Goal: Task Accomplishment & Management: Use online tool/utility

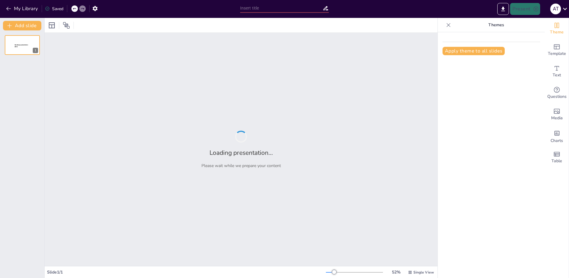
type input "Plan de Acción Regional: Fortalecimiento y Captación de Distribuidores"
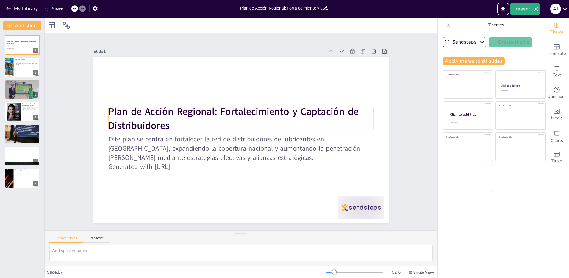
click at [143, 114] on strong "Plan de Acción Regional: Fortalecimiento y Captación de Distribuidores" at bounding box center [237, 150] width 188 height 195
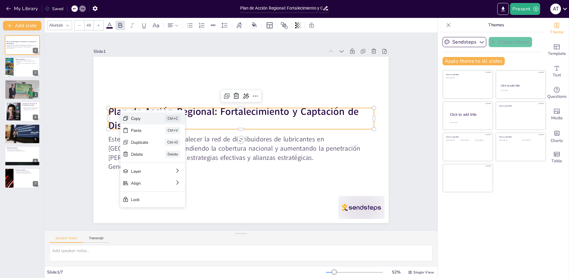
click at [194, 97] on div "Copy" at bounding box center [200, 87] width 12 height 18
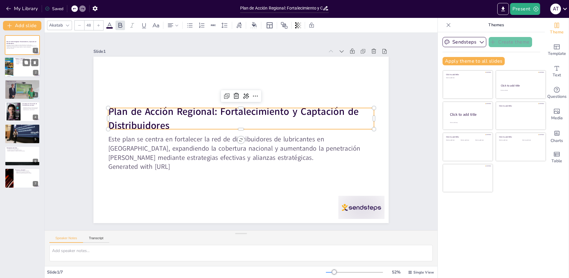
click at [19, 67] on div at bounding box center [22, 67] width 36 height 20
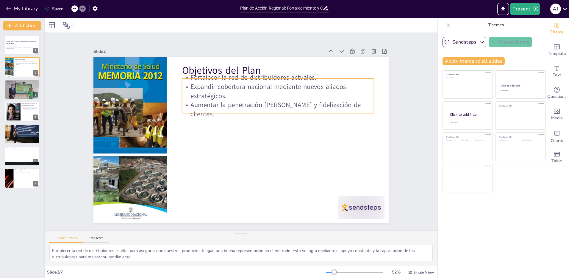
click at [251, 95] on p "Expandir cobertura nacional mediante nuevos aliados estratégicos." at bounding box center [187, 125] width 128 height 166
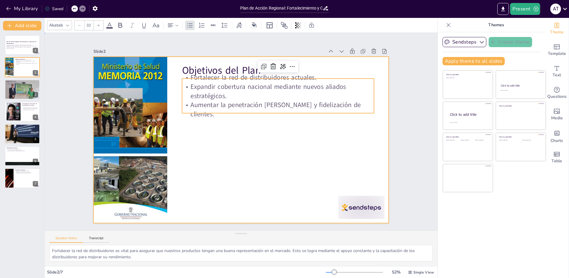
click at [296, 161] on div at bounding box center [233, 131] width 196 height 311
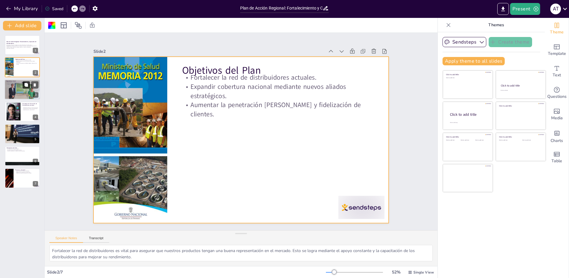
click at [27, 85] on icon at bounding box center [26, 85] width 4 height 4
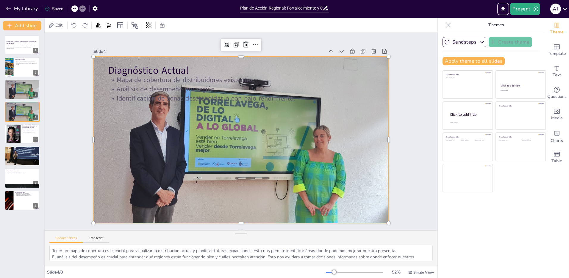
click at [112, 113] on div at bounding box center [243, 123] width 349 height 302
click at [36, 107] on icon at bounding box center [35, 107] width 4 height 4
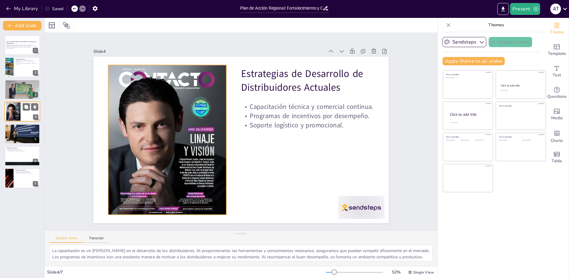
click at [18, 110] on div at bounding box center [13, 111] width 14 height 18
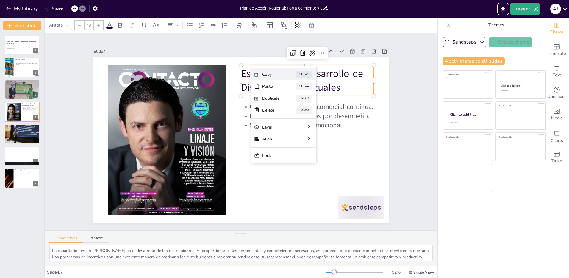
click at [310, 133] on div "Copy" at bounding box center [319, 139] width 18 height 12
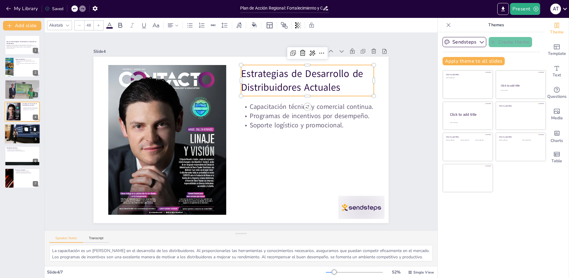
click at [24, 128] on button at bounding box center [26, 128] width 7 height 7
type textarea "La segmentación geográfica nos permite identificar las áreas donde hay mayor po…"
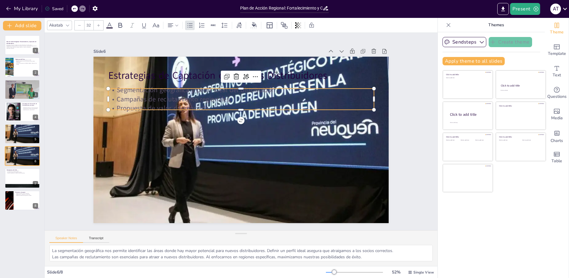
click at [163, 100] on p "Campañas de reclutamiento regionales." at bounding box center [254, 101] width 247 height 116
click at [292, 142] on icon at bounding box center [295, 145] width 7 height 7
click at [293, 133] on icon at bounding box center [295, 136] width 5 height 6
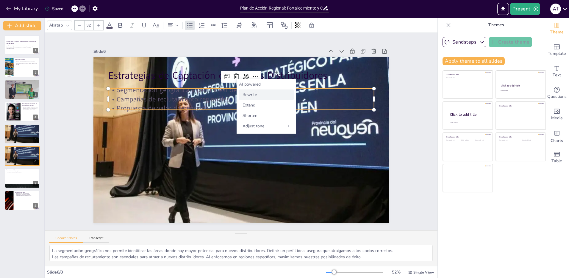
click at [250, 94] on span "Rewrite" at bounding box center [250, 95] width 14 height 6
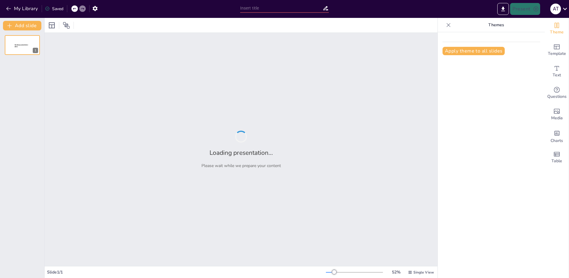
type input "Plan de Acción Regional: Fortalecimiento y Captación de Distribuidores"
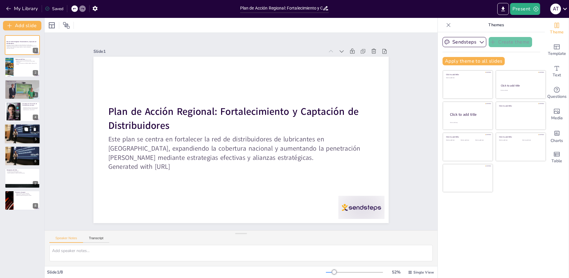
click at [27, 128] on icon at bounding box center [26, 129] width 4 height 4
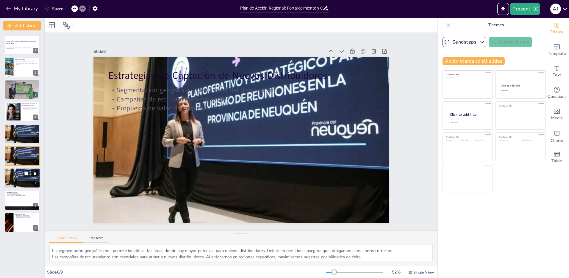
click at [35, 174] on icon at bounding box center [35, 173] width 2 height 3
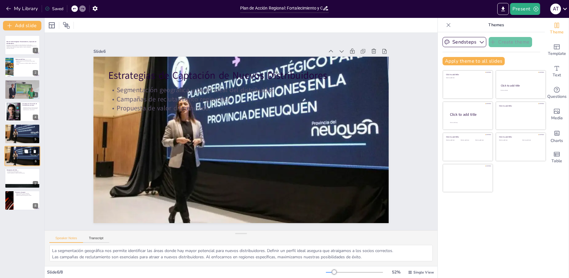
click at [35, 151] on icon at bounding box center [35, 150] width 2 height 3
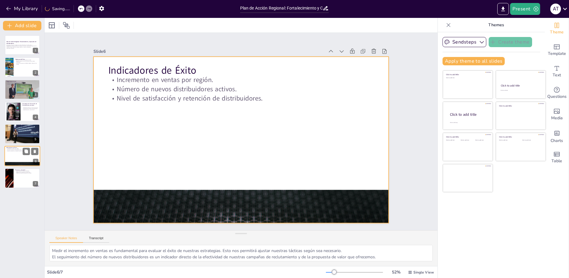
click at [14, 155] on div at bounding box center [22, 156] width 36 height 20
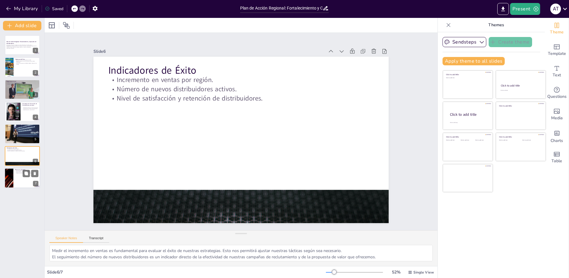
click at [17, 176] on div at bounding box center [22, 178] width 36 height 20
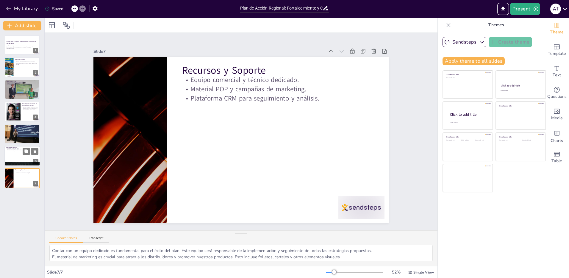
click at [12, 153] on div at bounding box center [22, 156] width 36 height 20
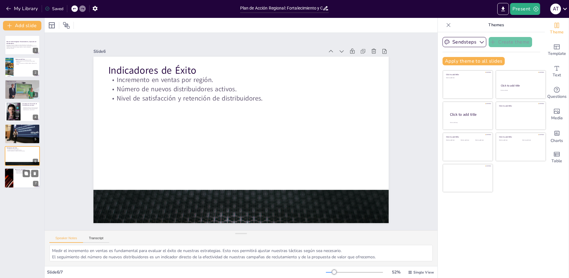
click at [16, 179] on div at bounding box center [22, 178] width 36 height 20
type textarea "Contar con un equipo dedicado es fundamental para el éxito del plan. Este equip…"
